Goal: Information Seeking & Learning: Learn about a topic

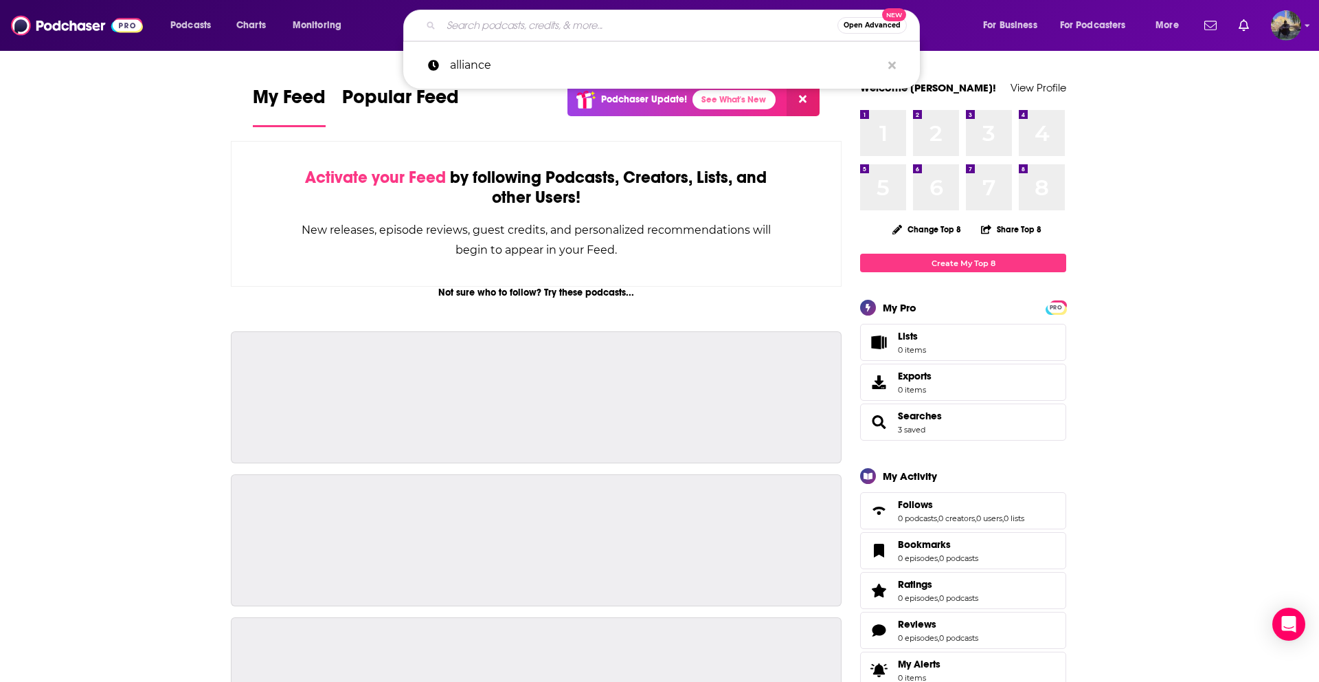
click at [462, 30] on input "Search podcasts, credits, & more..." at bounding box center [639, 25] width 396 height 22
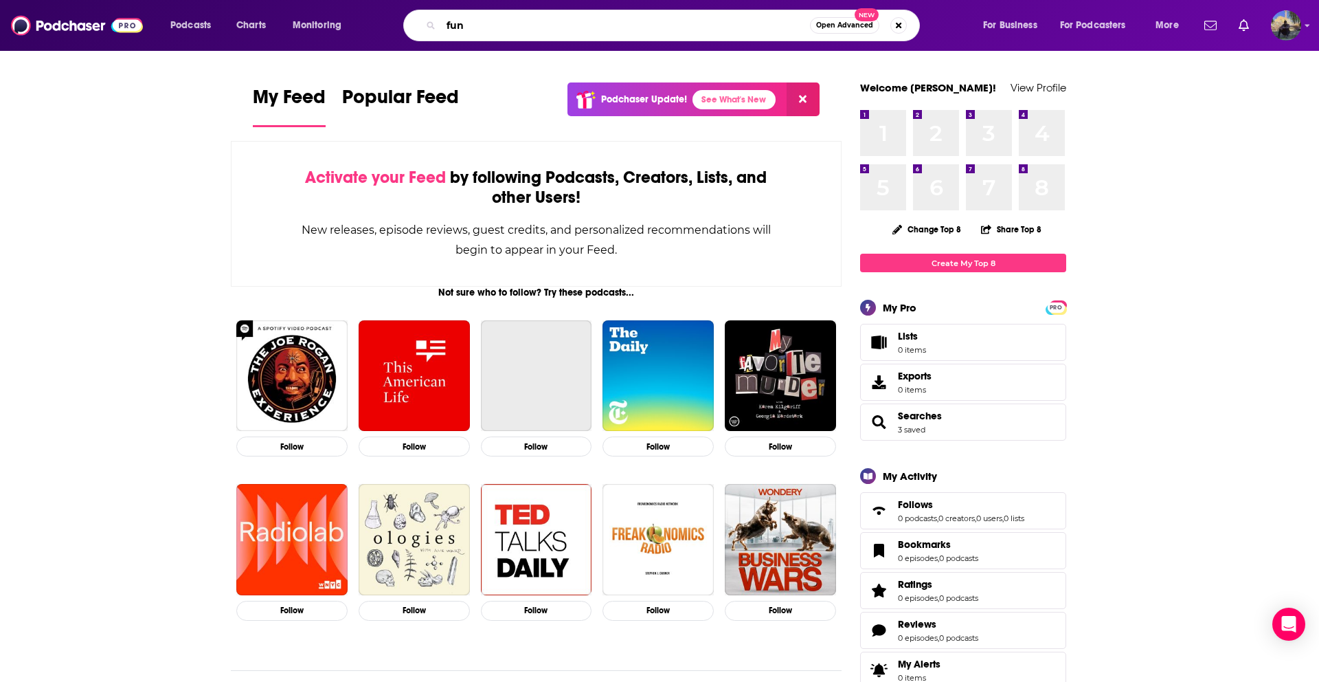
type input "fun"
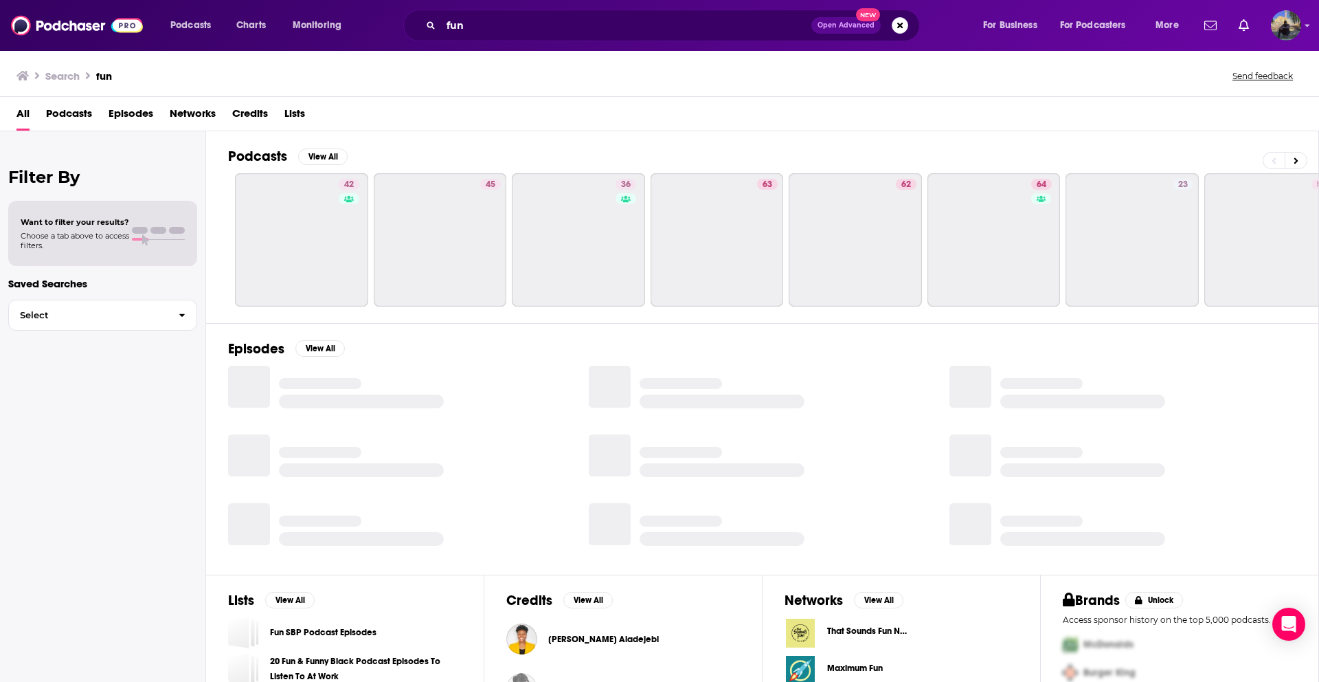
click at [143, 112] on span "Episodes" at bounding box center [131, 116] width 45 height 28
